Goal: Browse casually: Explore the website without a specific task or goal

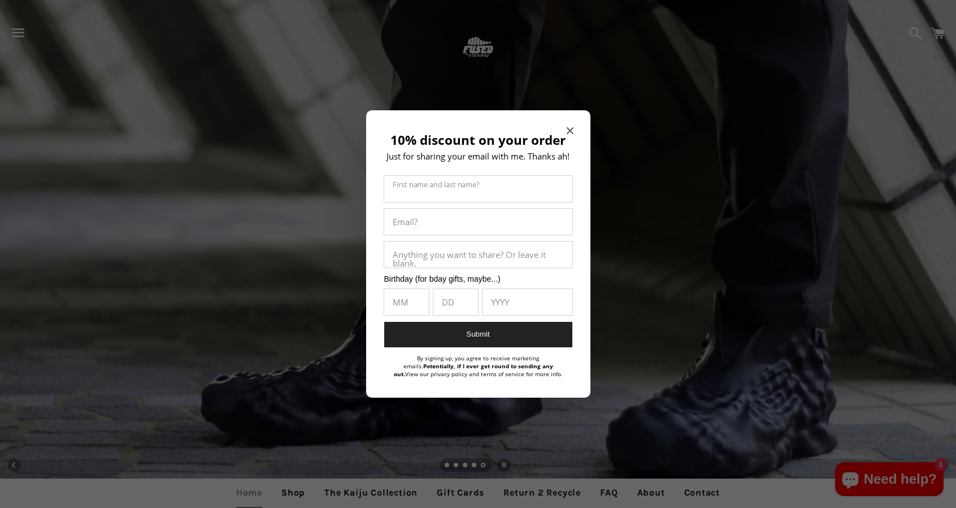
click at [569, 131] on icon "Close modal" at bounding box center [570, 130] width 7 height 7
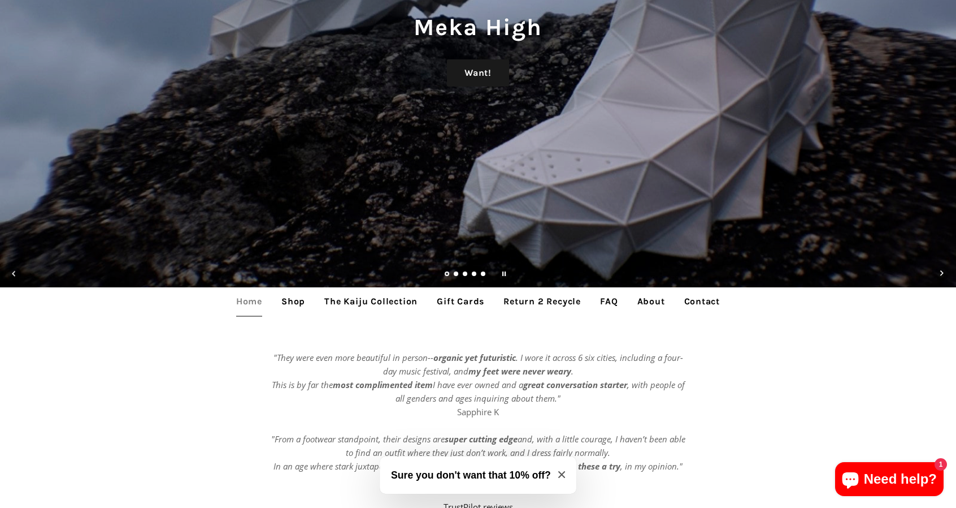
scroll to position [283, 0]
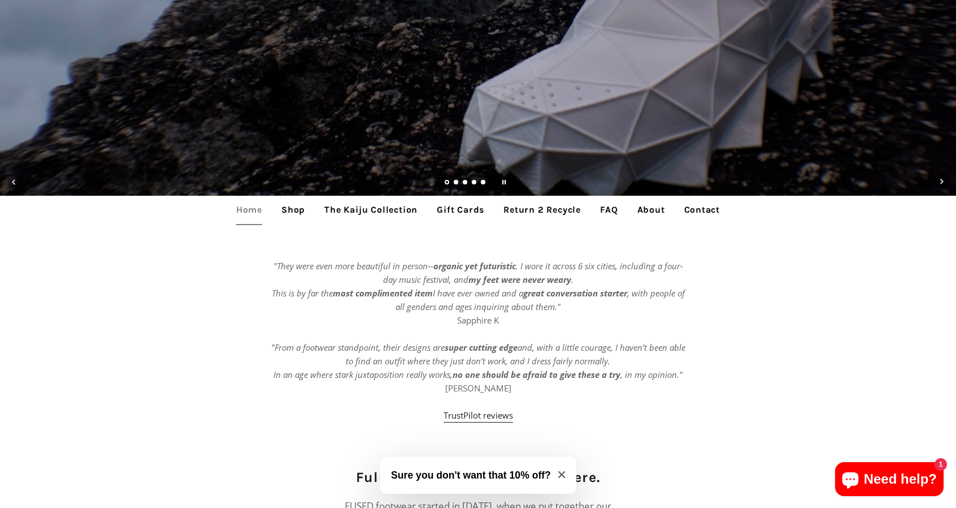
click at [301, 208] on link "Shop" at bounding box center [293, 210] width 41 height 28
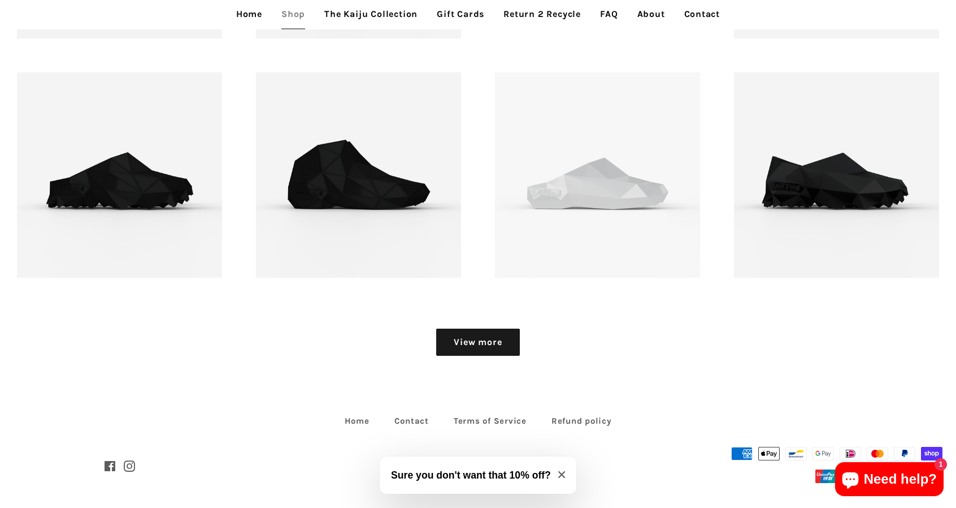
scroll to position [1516, 0]
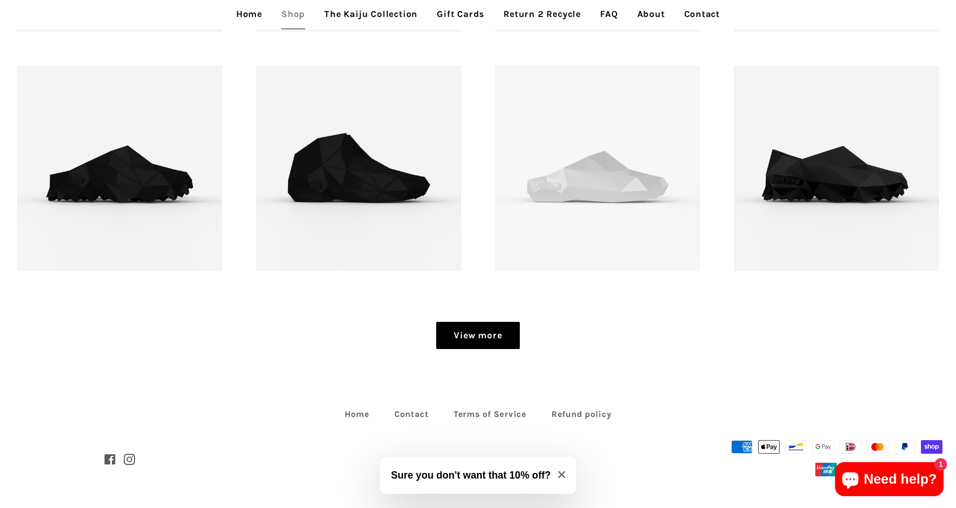
click at [507, 326] on link "View more" at bounding box center [477, 335] width 83 height 27
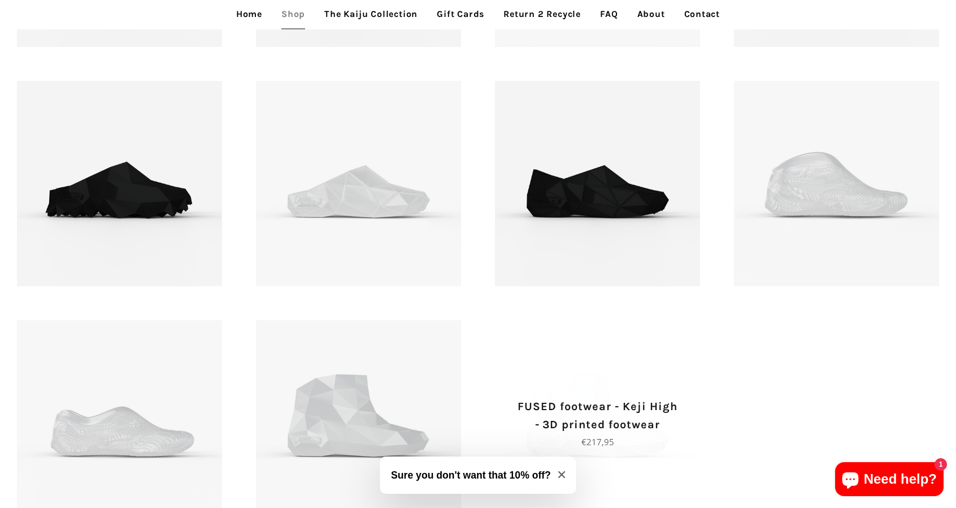
scroll to position [1968, 0]
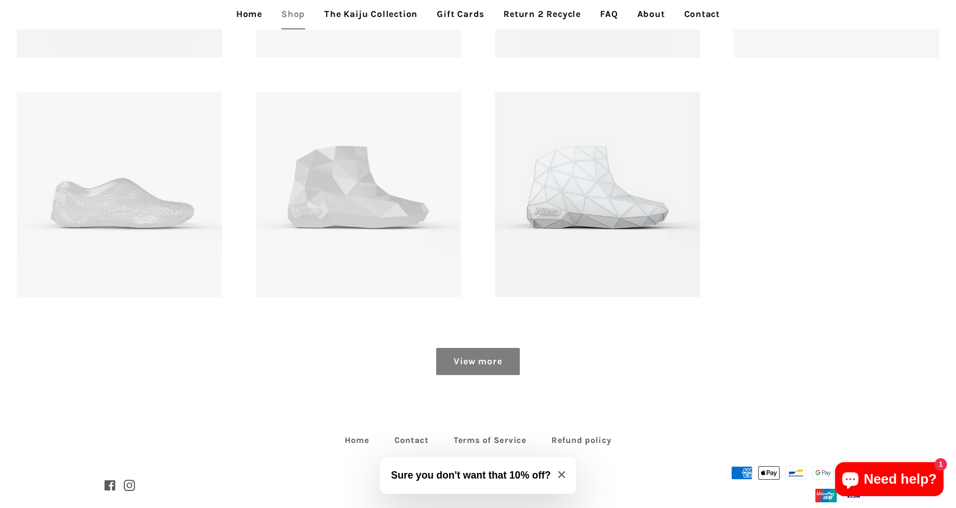
click at [508, 371] on link "View more" at bounding box center [477, 361] width 83 height 27
click at [472, 362] on link "View more" at bounding box center [477, 361] width 83 height 27
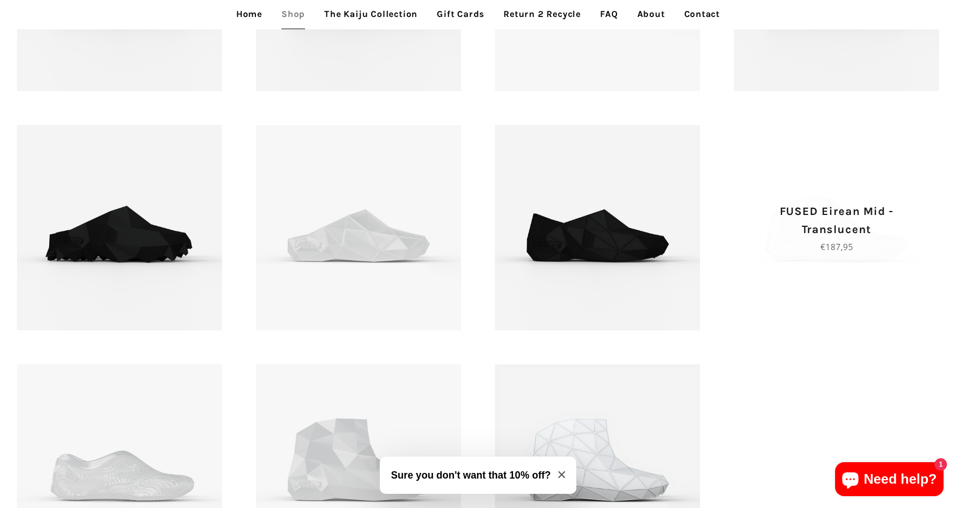
scroll to position [1685, 0]
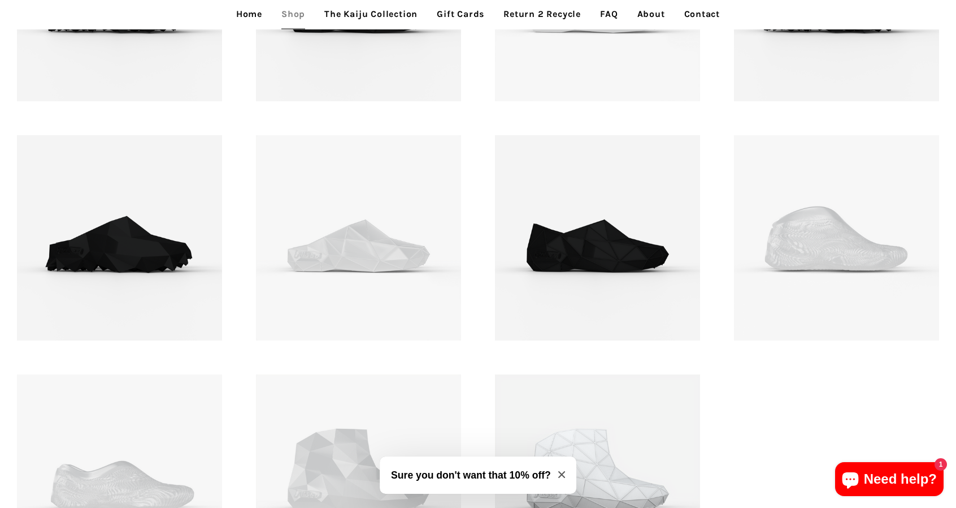
click at [372, 12] on link "The Kaiju Collection" at bounding box center [371, 14] width 110 height 28
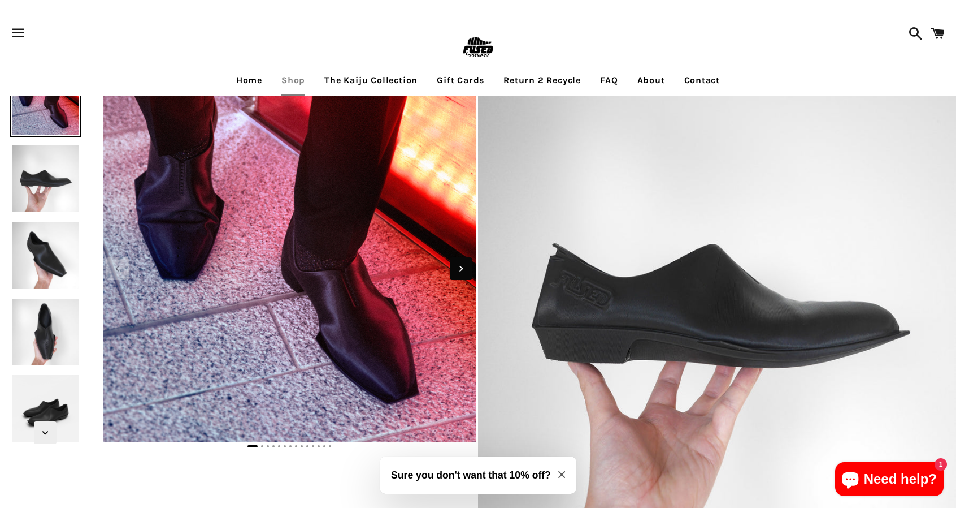
click at [456, 264] on icon "Next slide" at bounding box center [461, 268] width 12 height 12
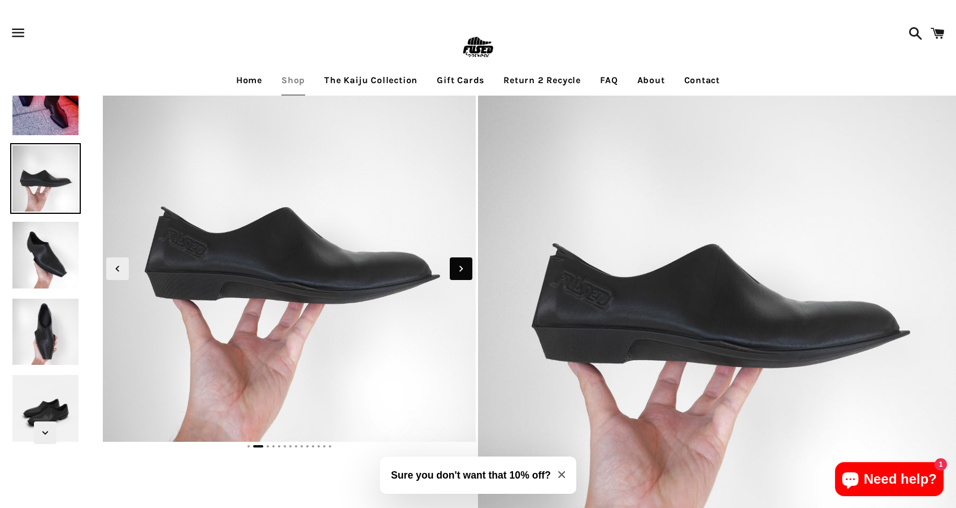
click at [456, 264] on icon "Next slide" at bounding box center [461, 268] width 12 height 12
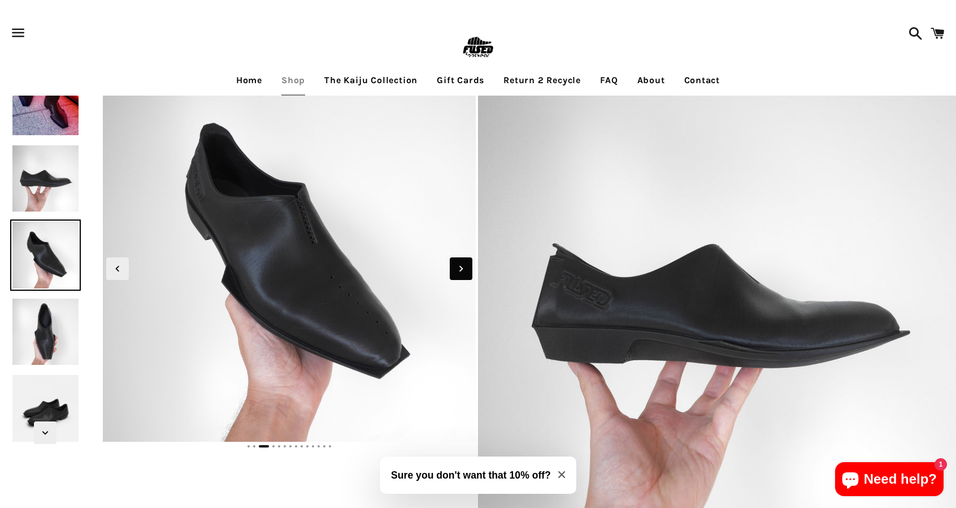
click at [456, 264] on icon "Next slide" at bounding box center [461, 268] width 12 height 12
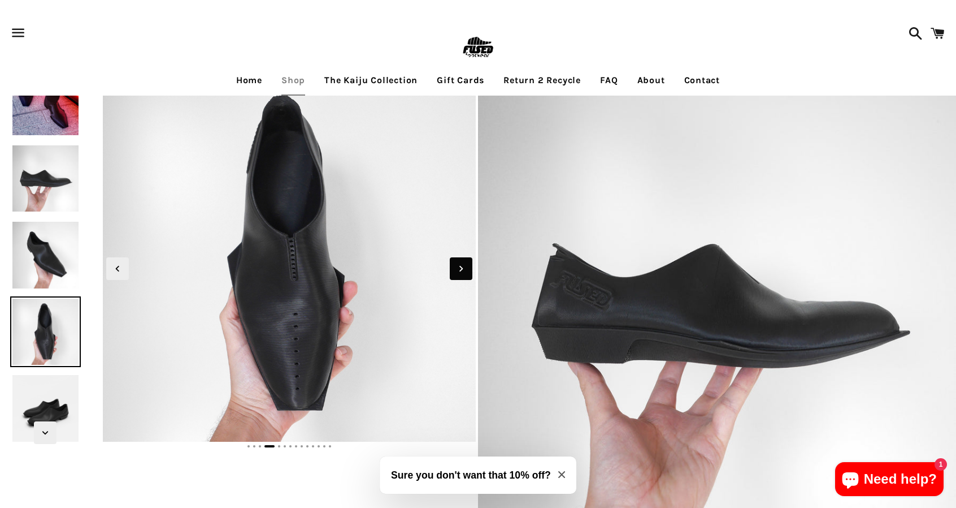
click at [456, 264] on icon "Next slide" at bounding box center [461, 268] width 12 height 12
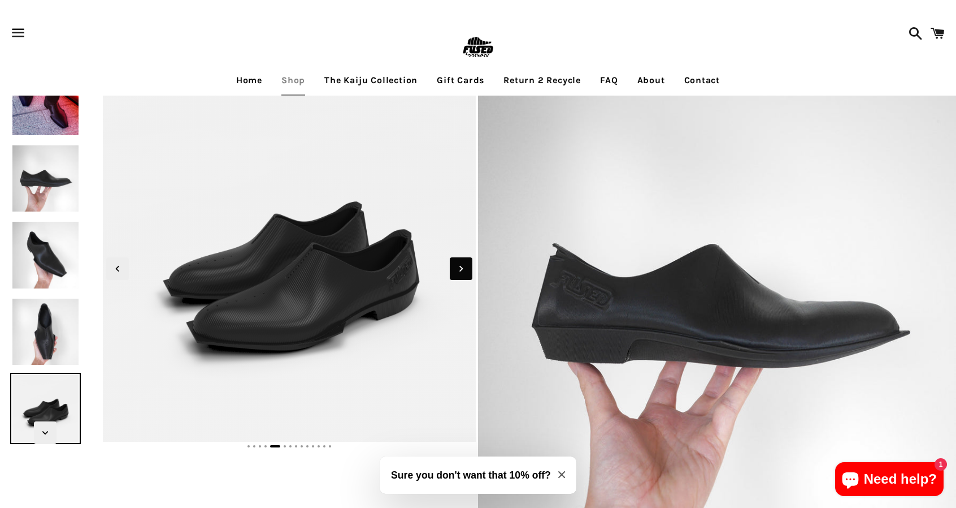
click at [456, 264] on icon "Next slide" at bounding box center [461, 268] width 12 height 12
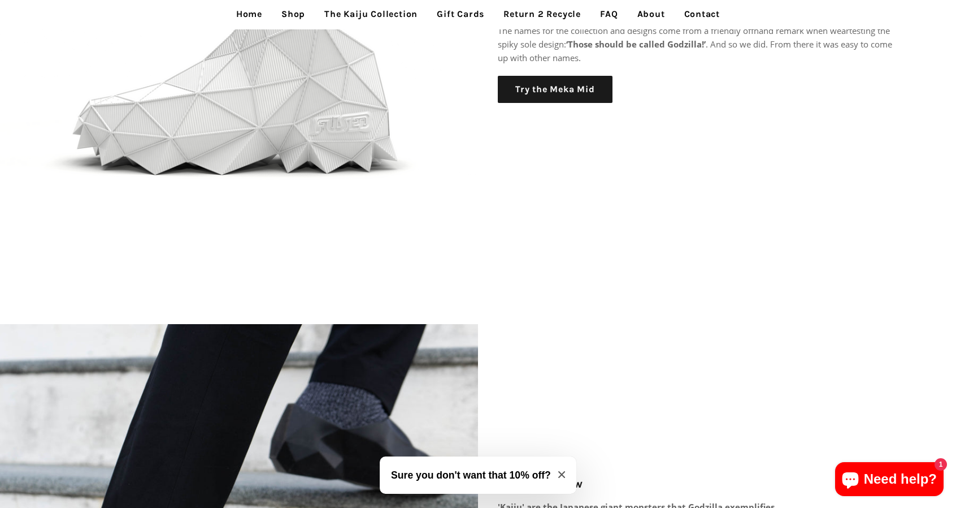
scroll to position [1695, 0]
